Goal: Task Accomplishment & Management: Complete application form

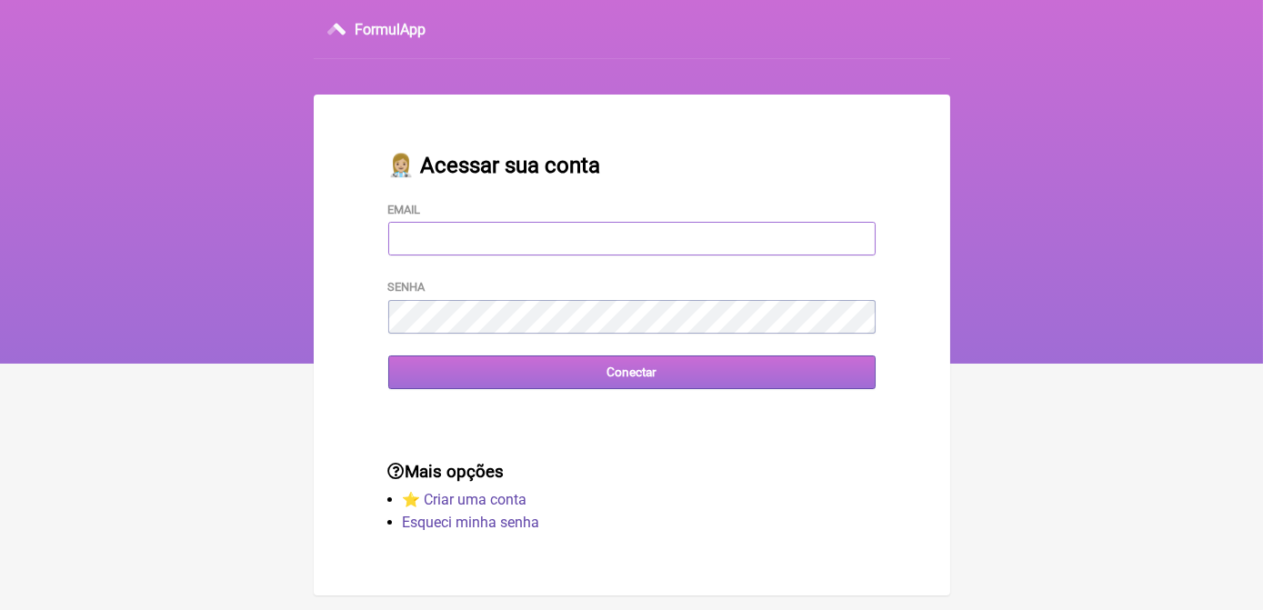
type input "[EMAIL_ADDRESS][DOMAIN_NAME]"
click at [659, 388] on input "Conectar" at bounding box center [631, 373] width 487 height 34
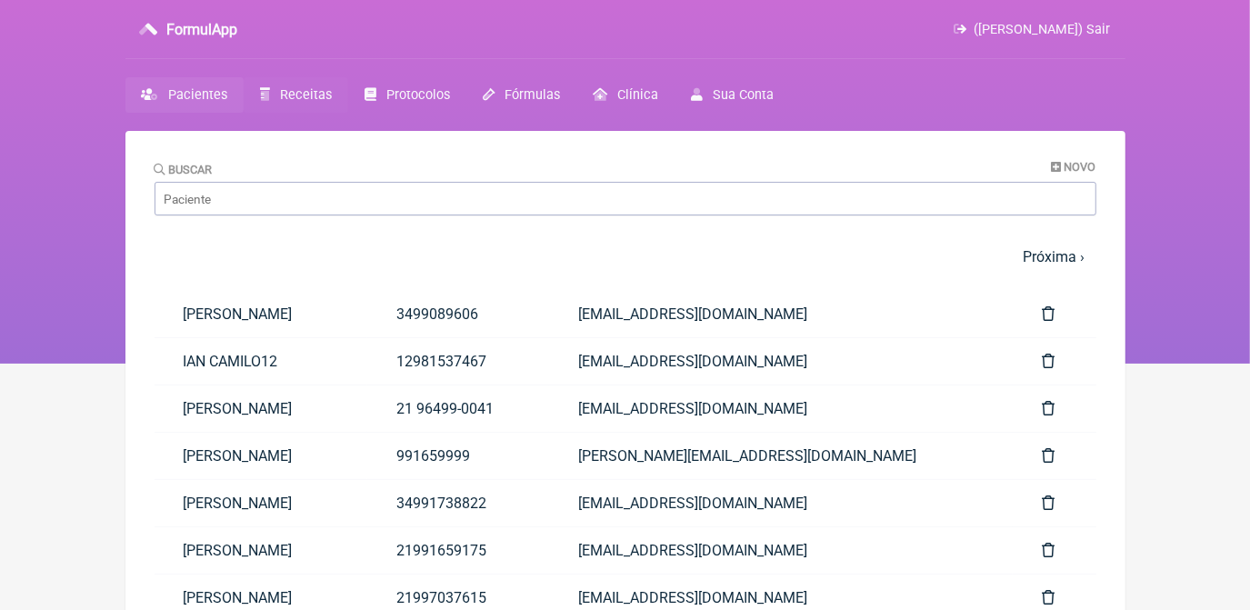
click at [301, 87] on span "Receitas" at bounding box center [306, 94] width 52 height 15
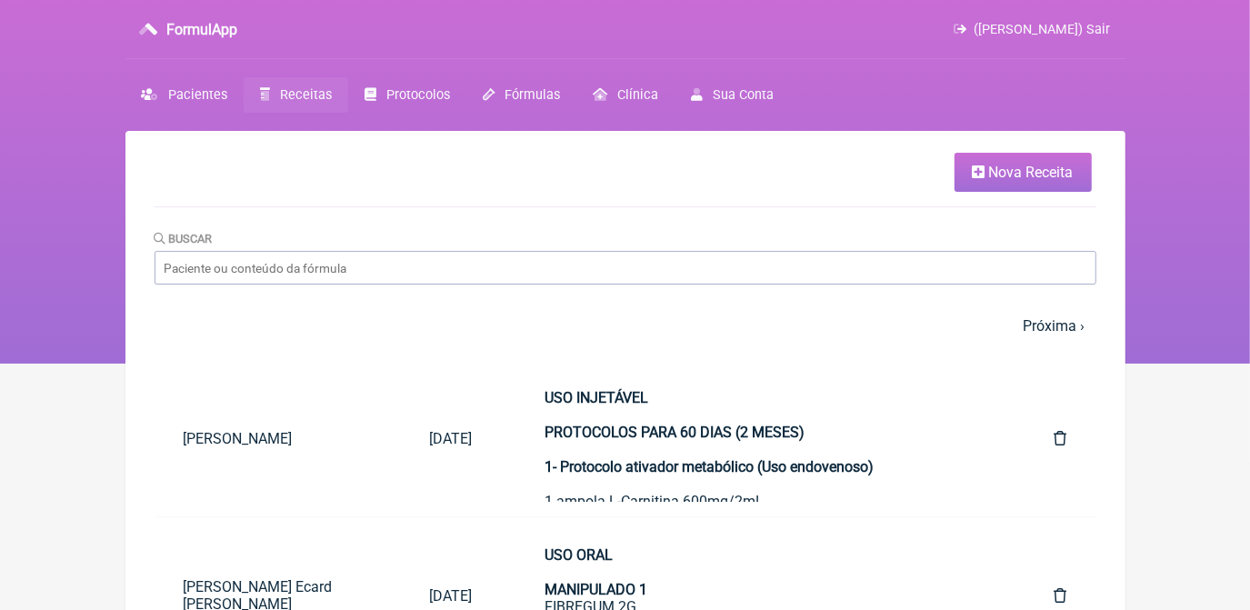
click at [1028, 172] on span "Nova Receita" at bounding box center [1031, 172] width 85 height 17
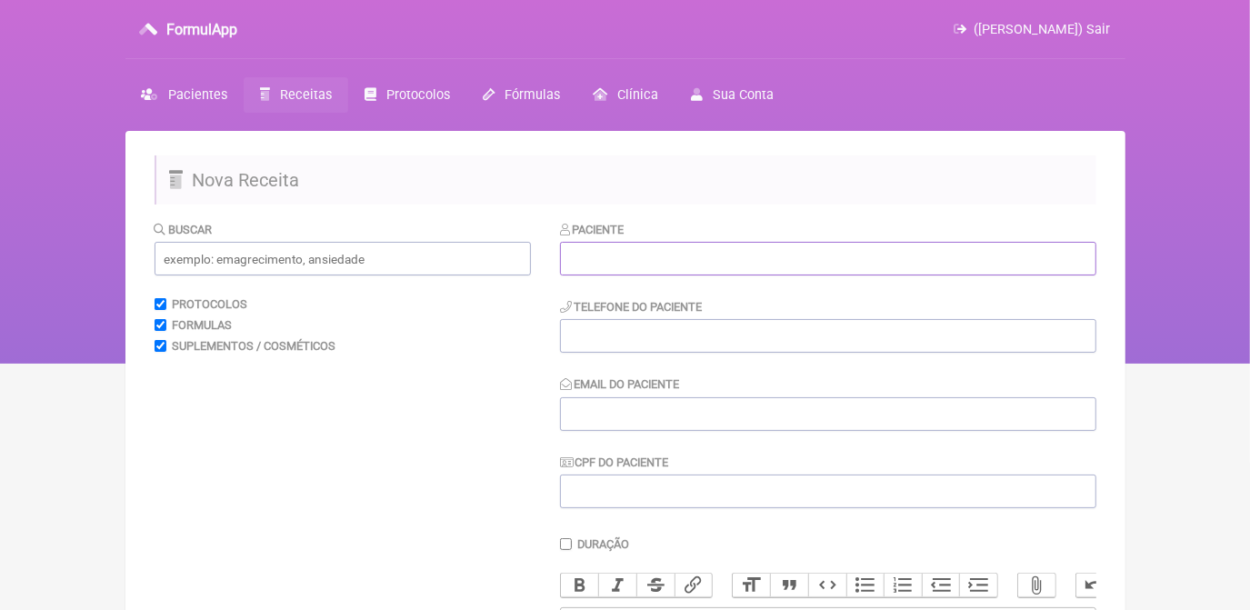
click at [799, 246] on input "text" at bounding box center [828, 259] width 536 height 34
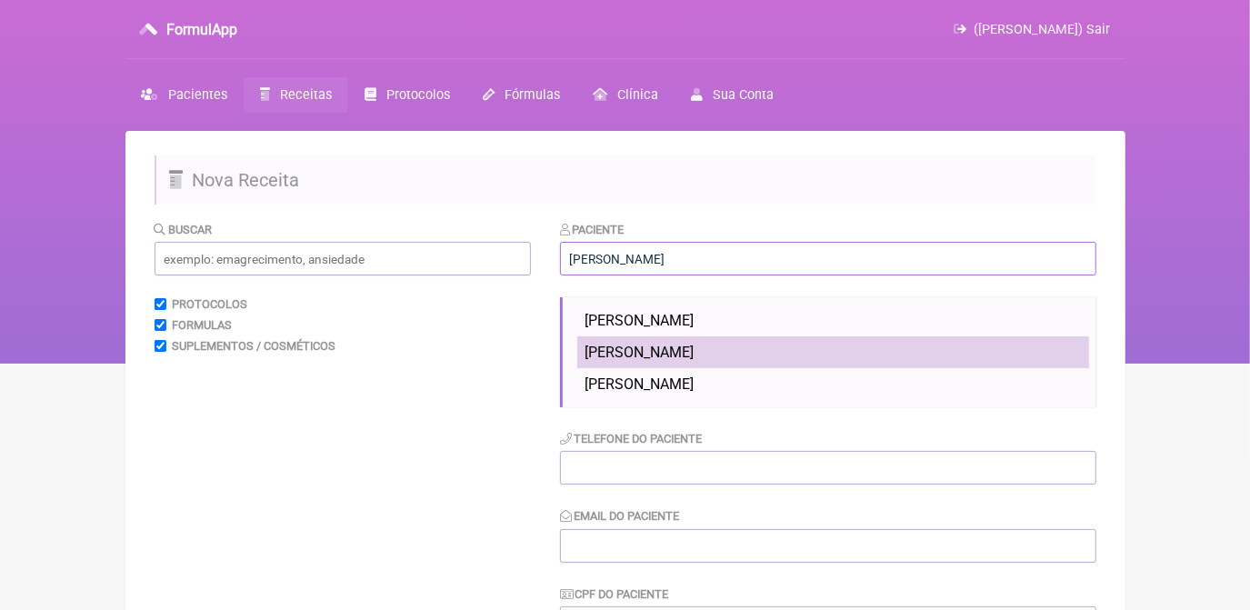
type input "veronica almeida dias"
click at [746, 345] on li "veronica almeida dias" at bounding box center [833, 352] width 512 height 32
type input "21991659175"
type input "coachveronicadias@gmail.com"
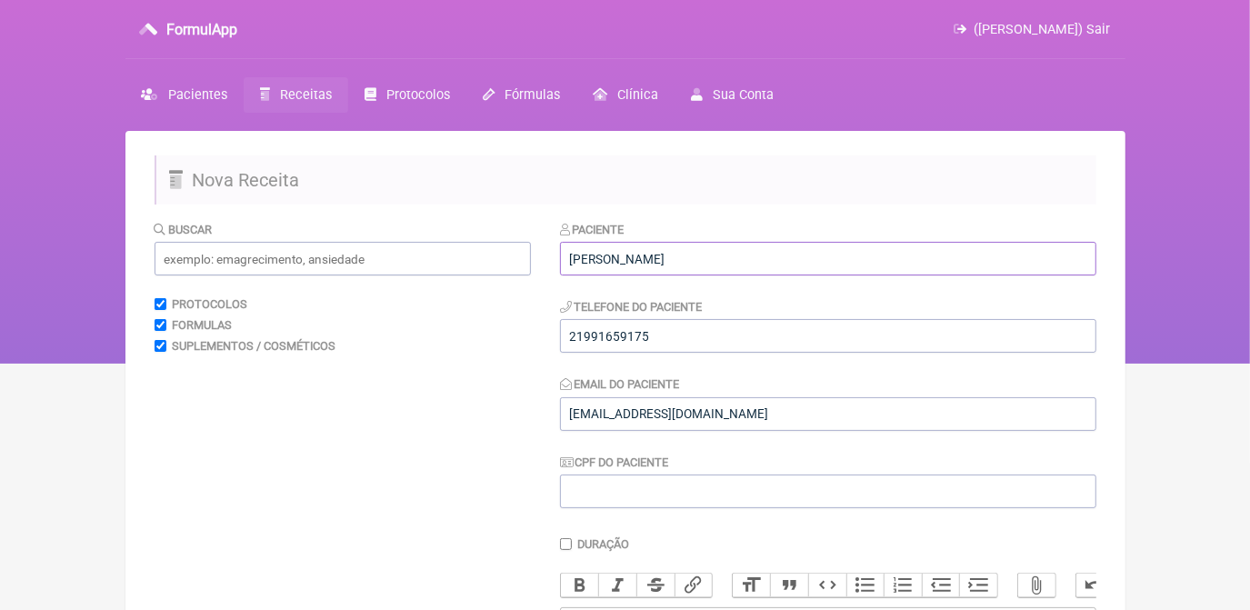
drag, startPoint x: 733, startPoint y: 263, endPoint x: 518, endPoint y: 283, distance: 215.5
click at [518, 283] on form "Buscar Protocolos Formulas Suplementos / Cosméticos Paciente veronica almeida d…" at bounding box center [626, 572] width 942 height 705
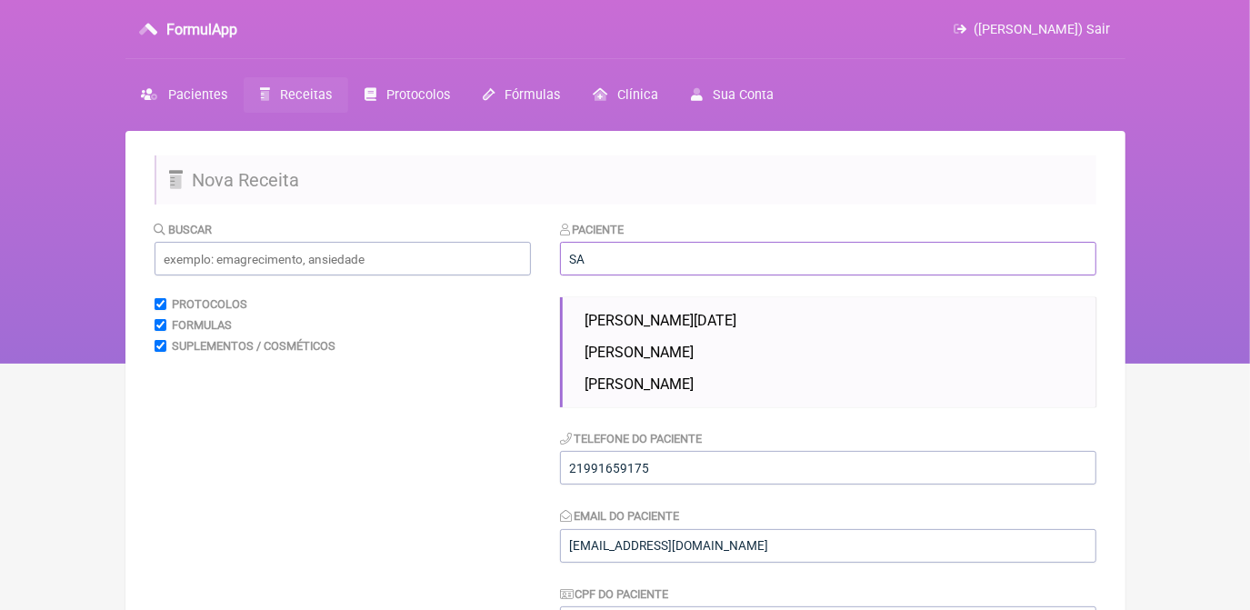
type input "S"
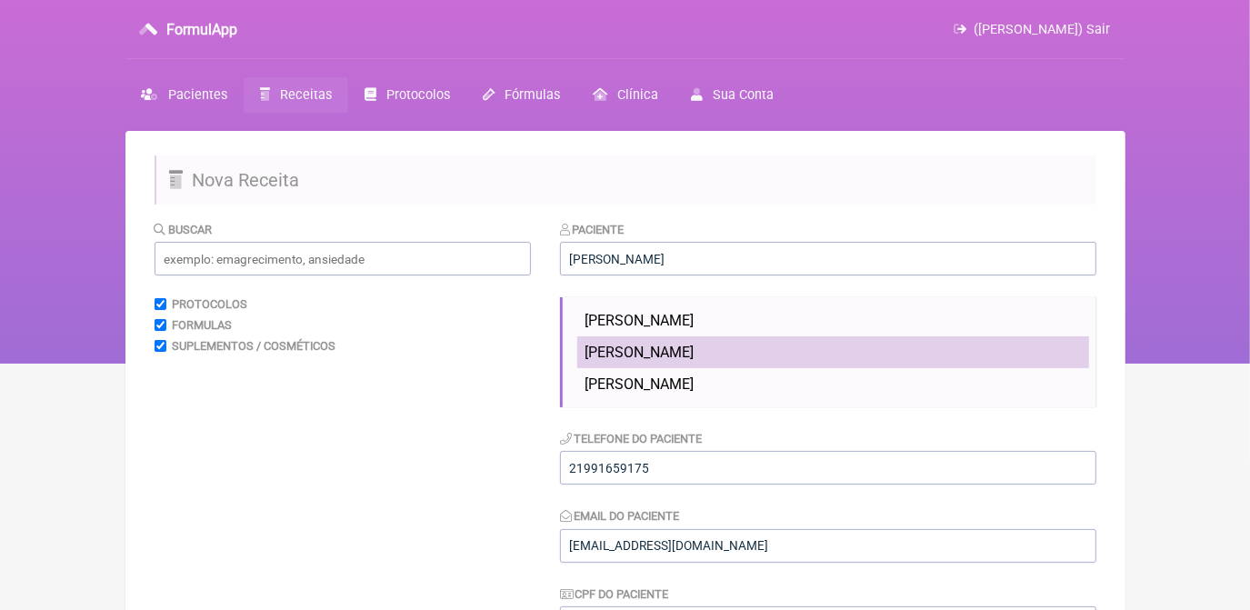
click at [668, 353] on span "veronica almeida dias" at bounding box center [639, 352] width 109 height 17
type input "veronica almeida dias"
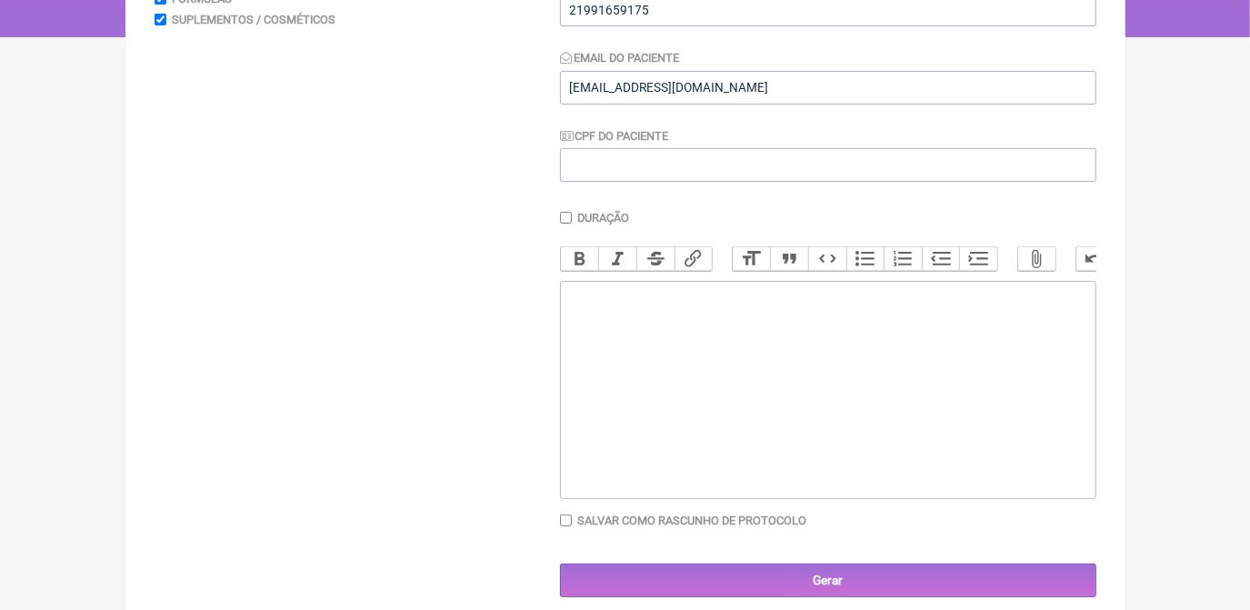
scroll to position [330, 0]
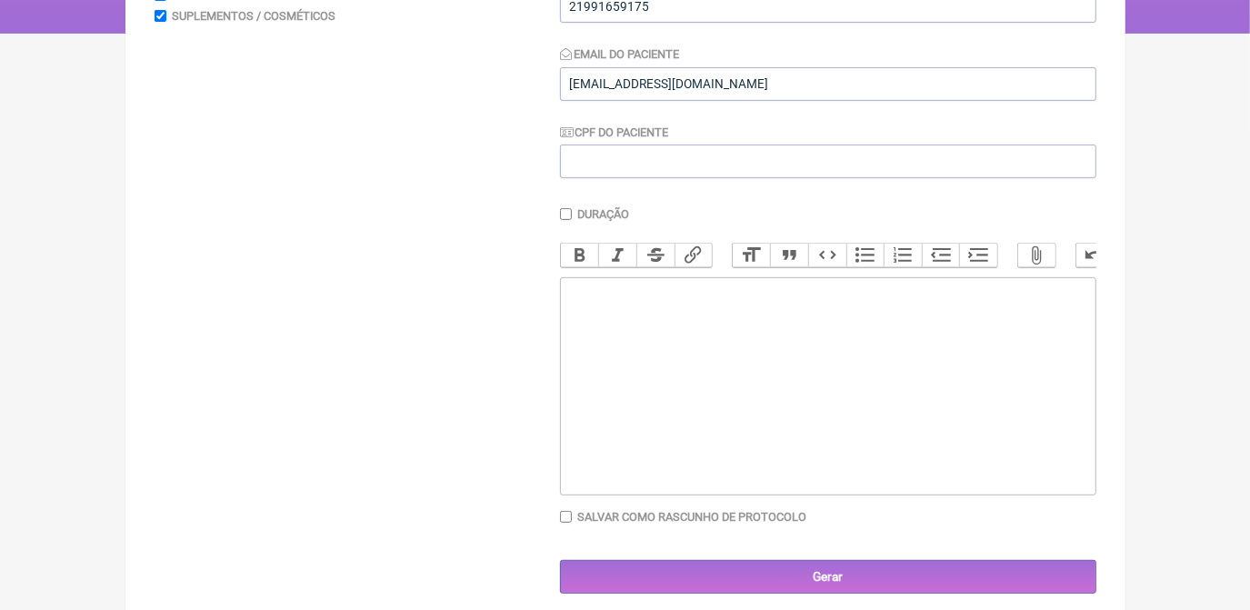
click at [633, 309] on trix-editor at bounding box center [828, 386] width 536 height 218
type trix-editor "<div>USO ORAL<br><br>MANIPULADO 1<br><br></div>"
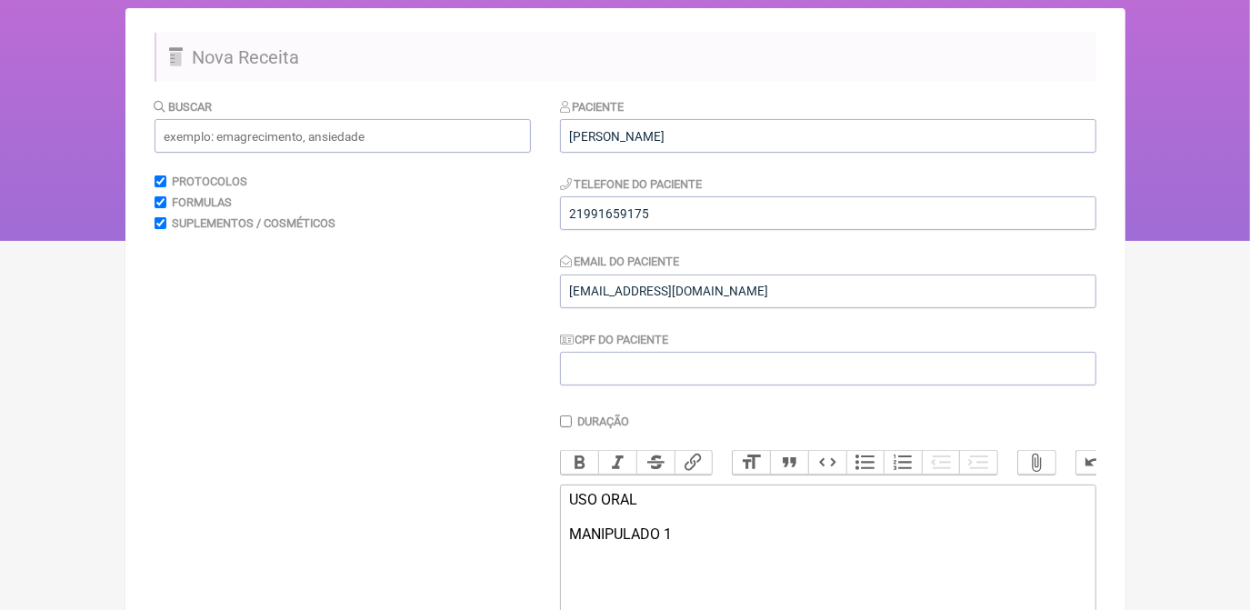
scroll to position [82, 0]
